Goal: Entertainment & Leisure: Consume media (video, audio)

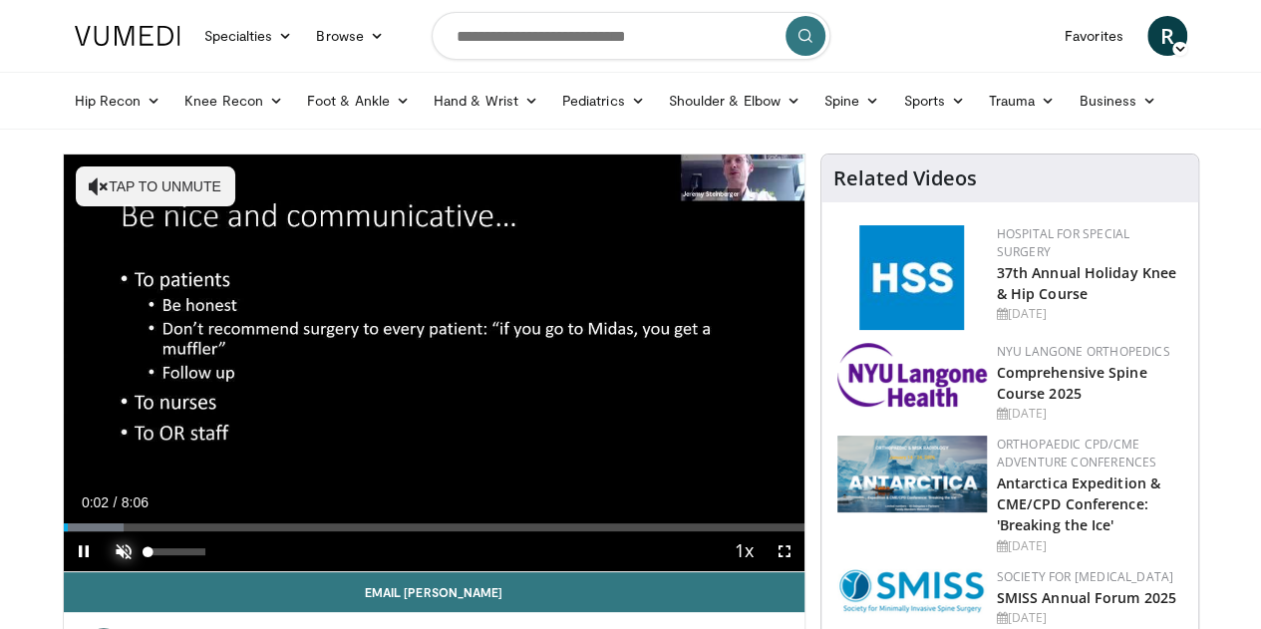
click at [104, 571] on span "Video Player" at bounding box center [124, 551] width 40 height 40
